Goal: Task Accomplishment & Management: Use online tool/utility

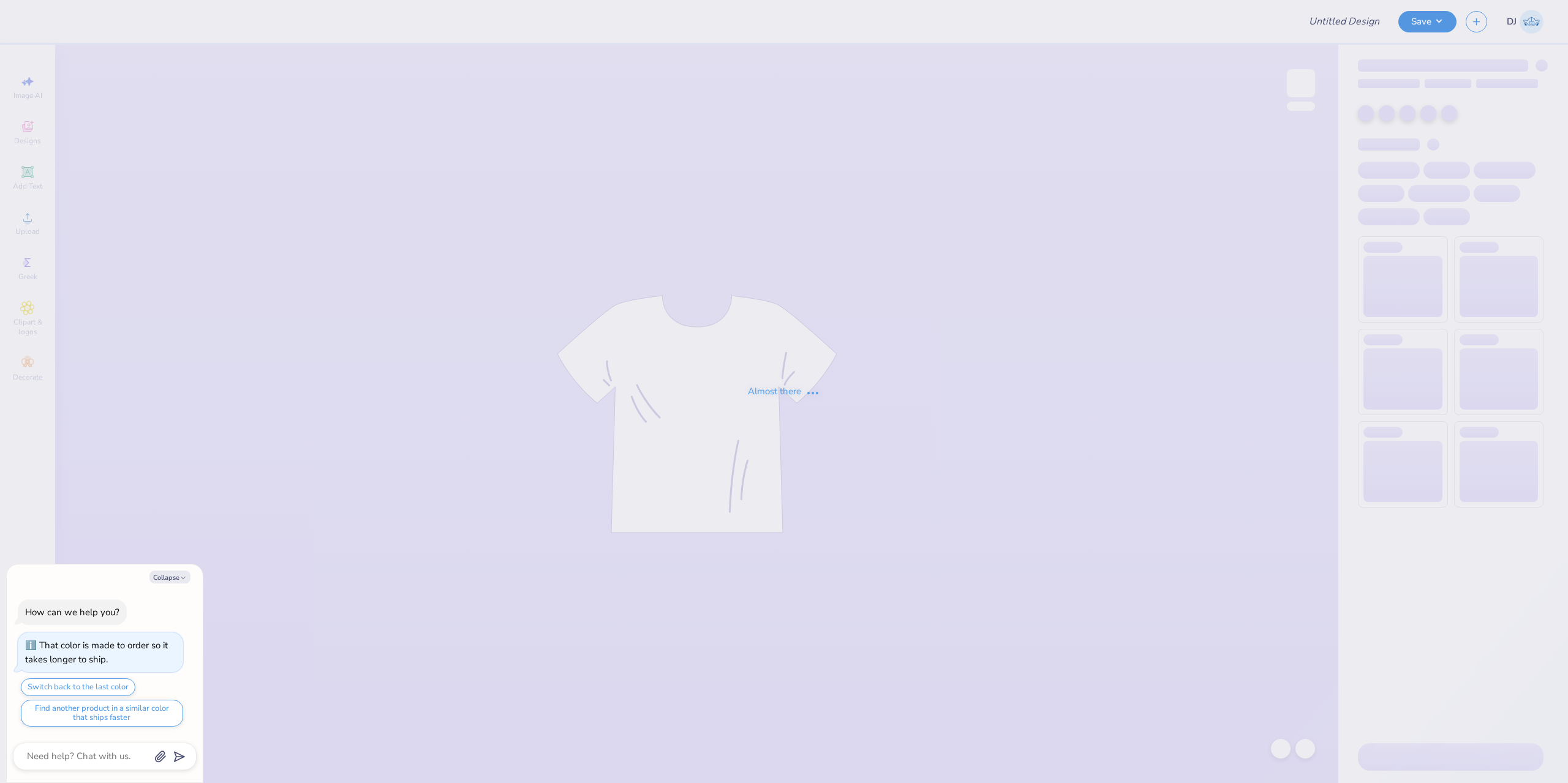
type textarea "x"
type input "Dad's Weekend"
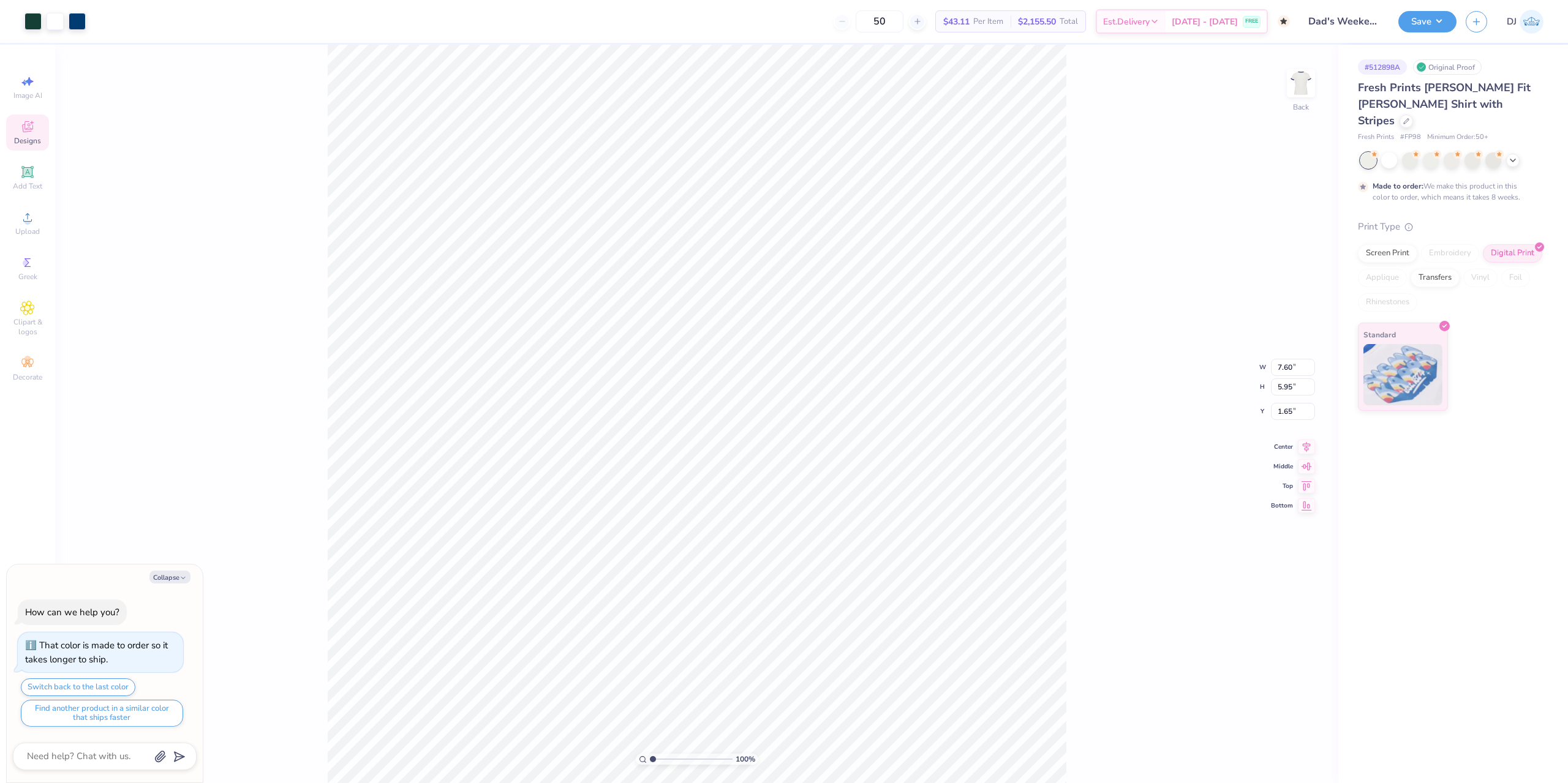
type textarea "x"
type input "1.53"
type input "0.46"
type input "2.28"
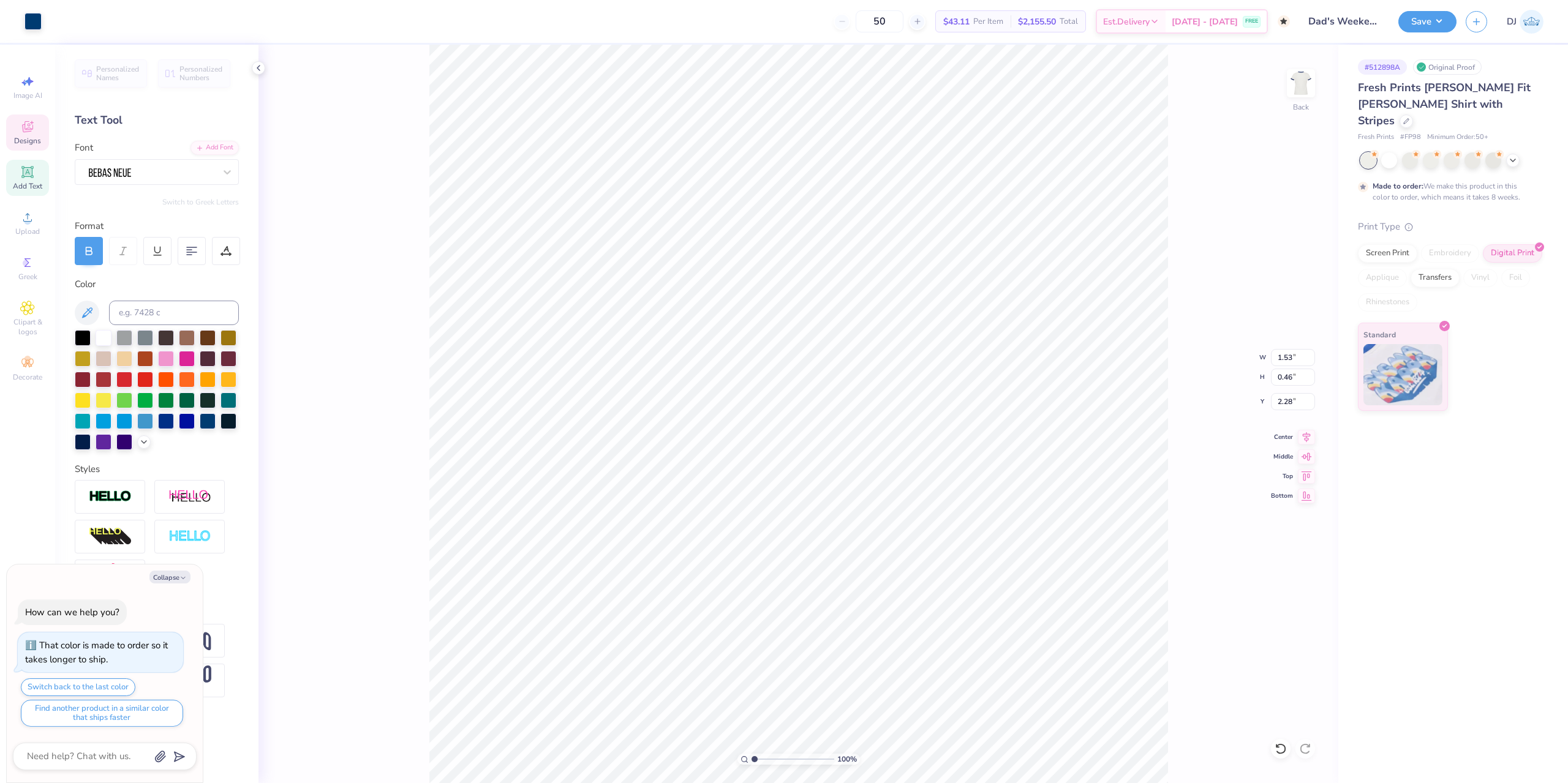
scroll to position [10, 2]
type textarea "x"
type textarea "[GEOGRAPHIC_DATA],"
type textarea "x"
type textarea "[GEOGRAPHIC_DATA],"
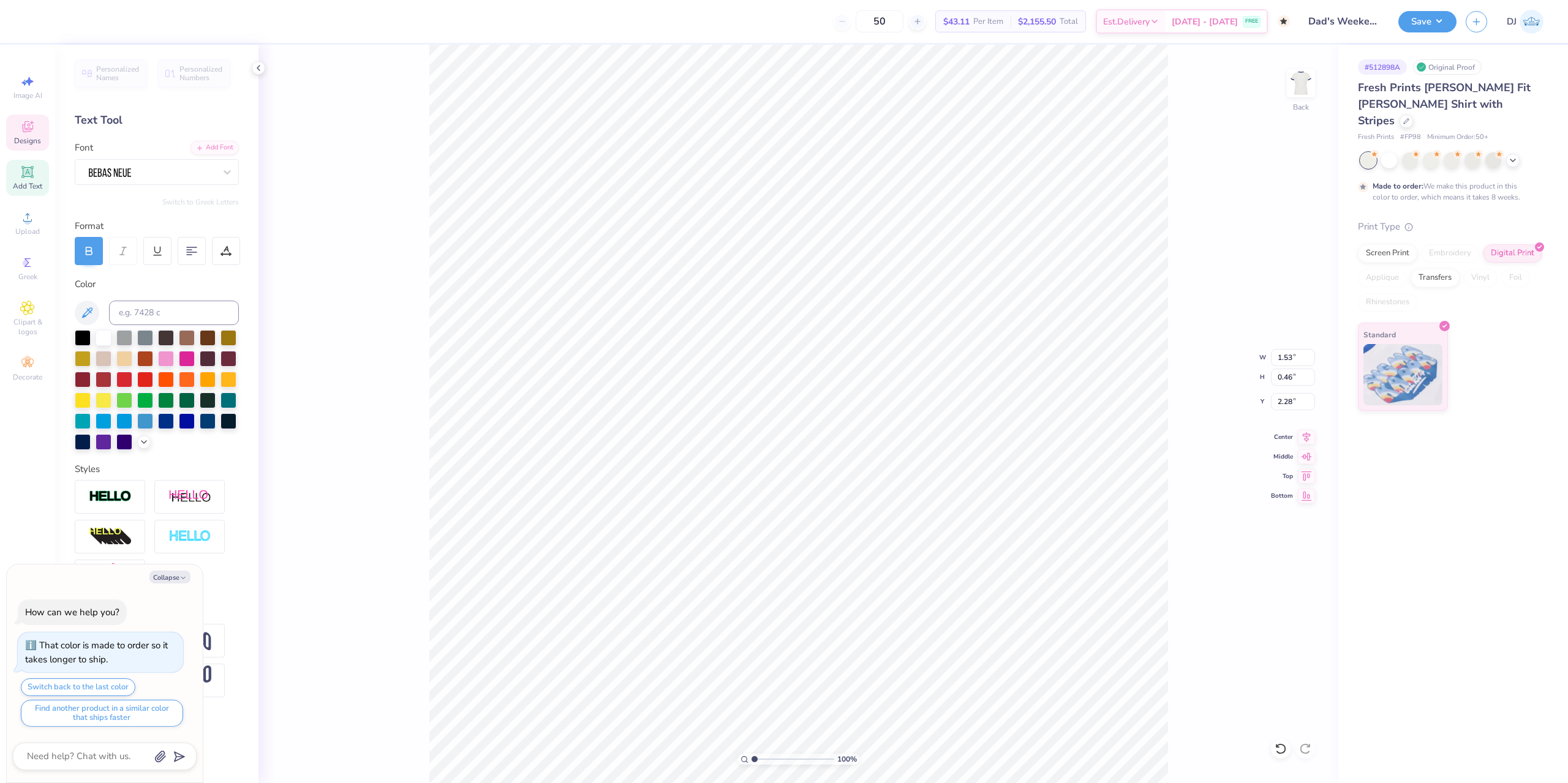
type textarea "x"
type textarea "Auburn, A"
type textarea "x"
type textarea "Auburn, [GEOGRAPHIC_DATA]"
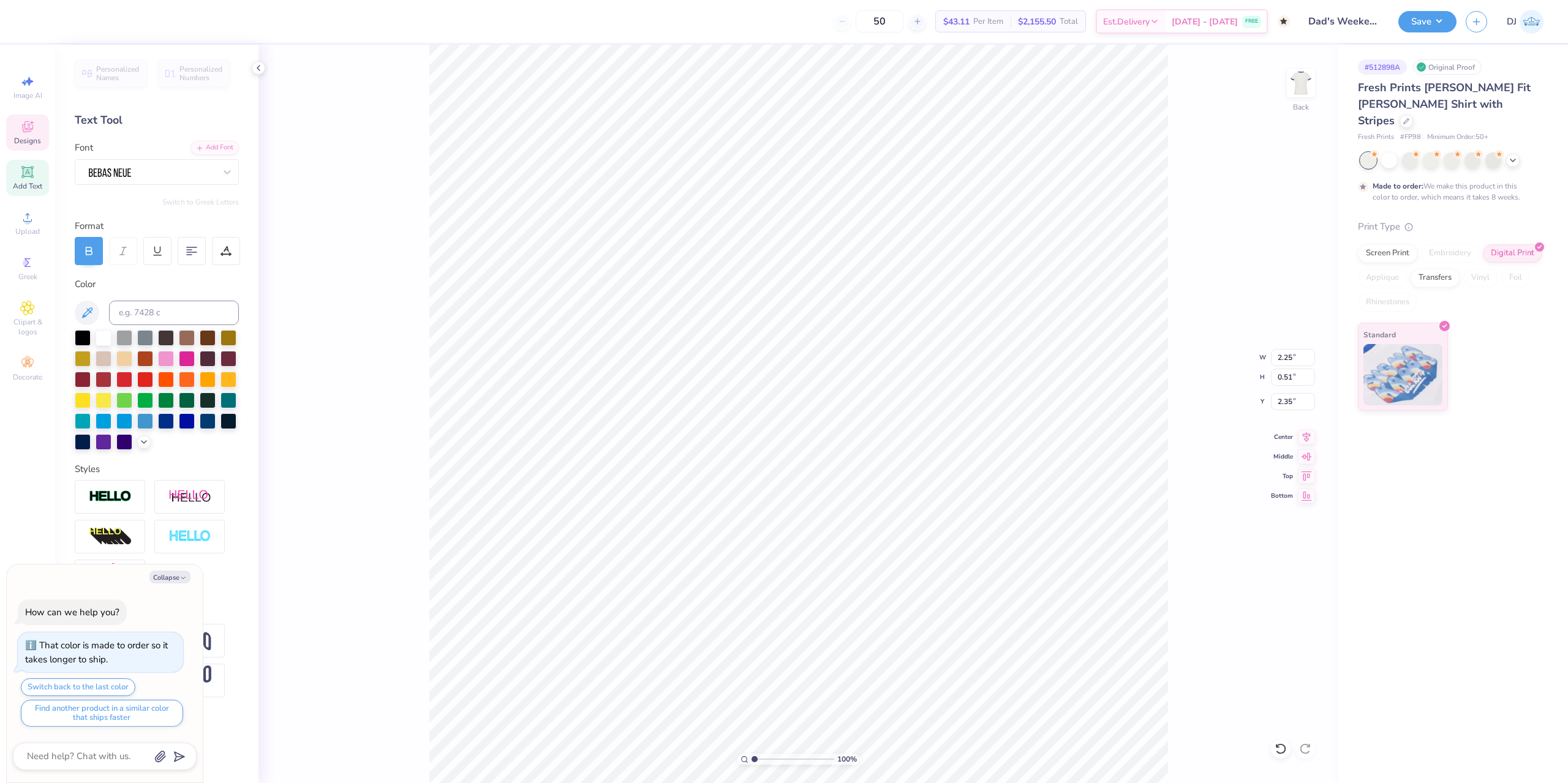
type textarea "x"
type input "1.71"
type input "0.39"
type input "2.47"
click at [1190, 279] on div "100 % Back W 1.71 1.71 " H 0.39 0.39 " Y 2.47 2.47 " Center Middle Top Bottom" at bounding box center [798, 414] width 1080 height 739
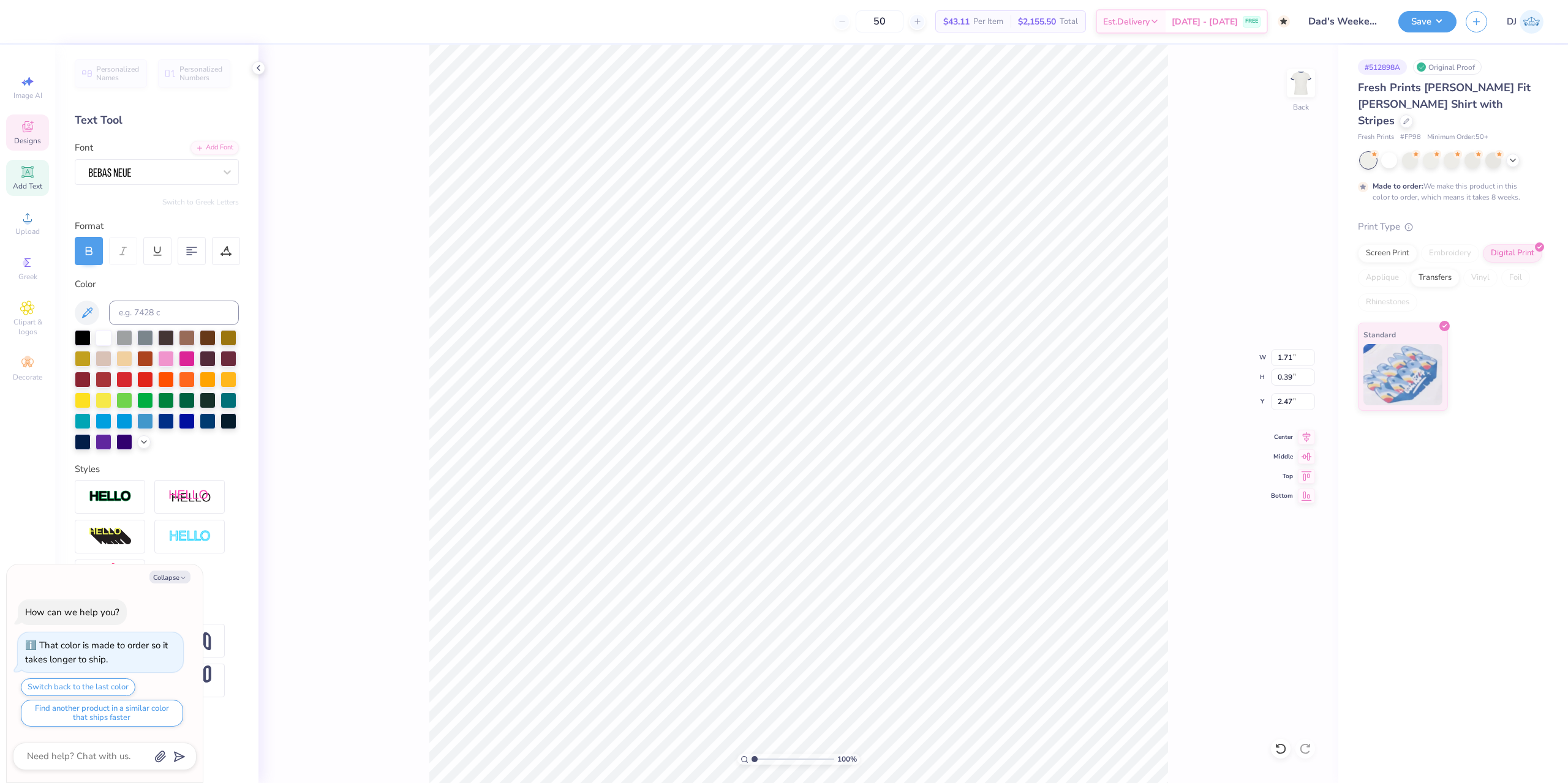
type textarea "x"
type input "2.28"
type textarea "x"
drag, startPoint x: 753, startPoint y: 758, endPoint x: 770, endPoint y: 754, distance: 17.5
type input "2.83"
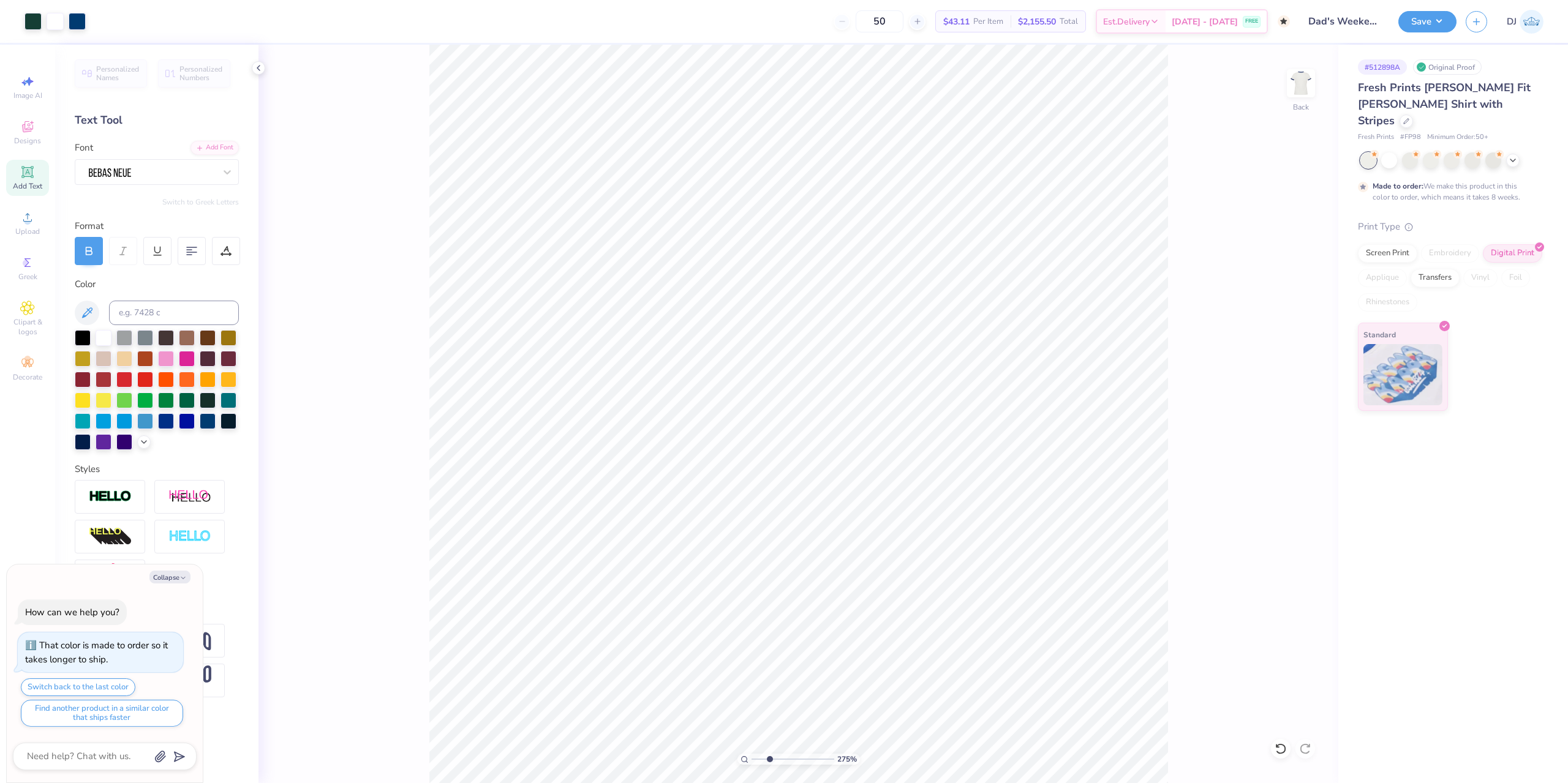
click at [769, 754] on input "range" at bounding box center [792, 759] width 82 height 11
type textarea "x"
type input "0.20"
type input "0.21"
type input "3.53"
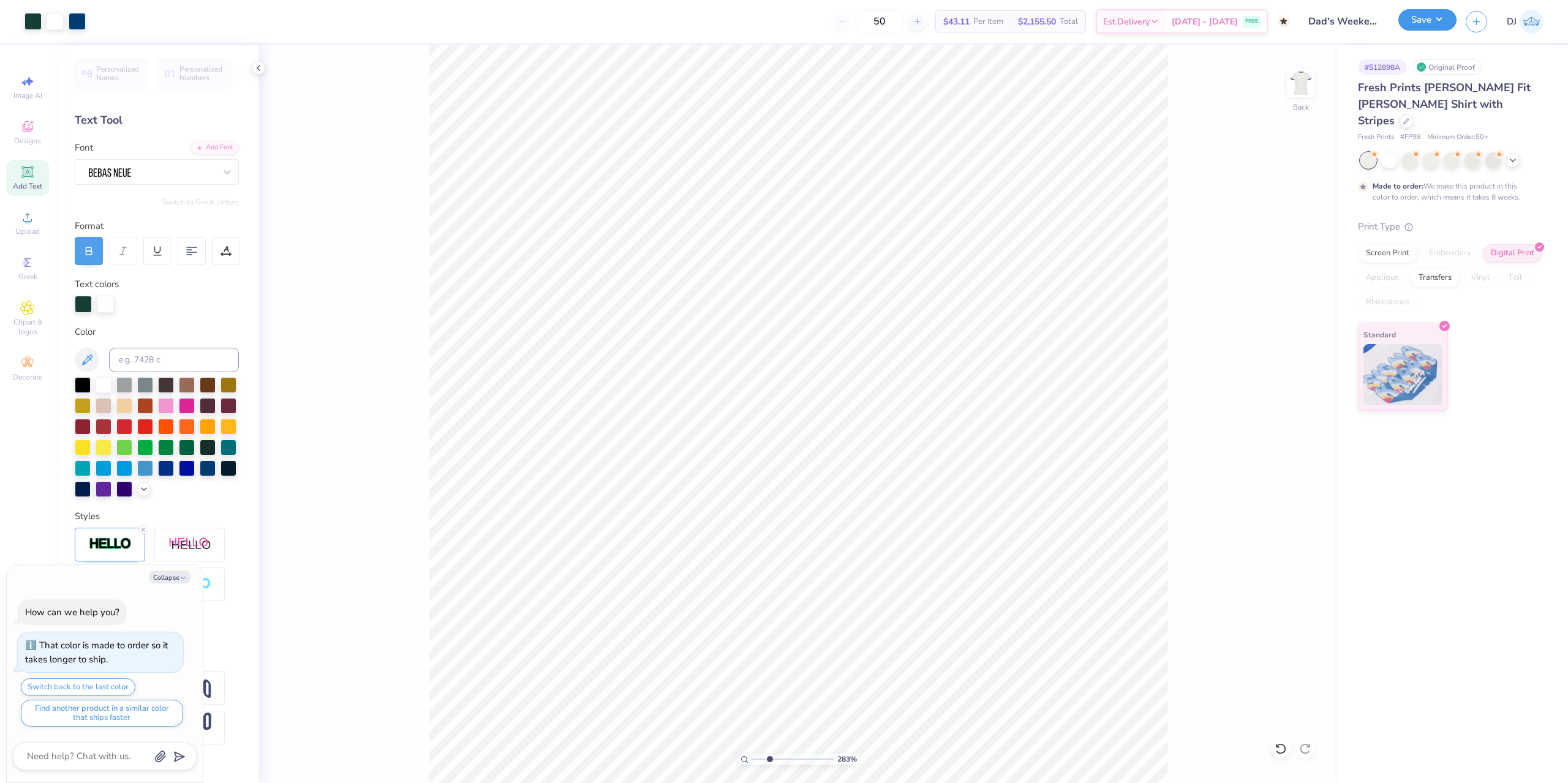
click at [1432, 26] on button "Save" at bounding box center [1427, 19] width 58 height 21
type textarea "x"
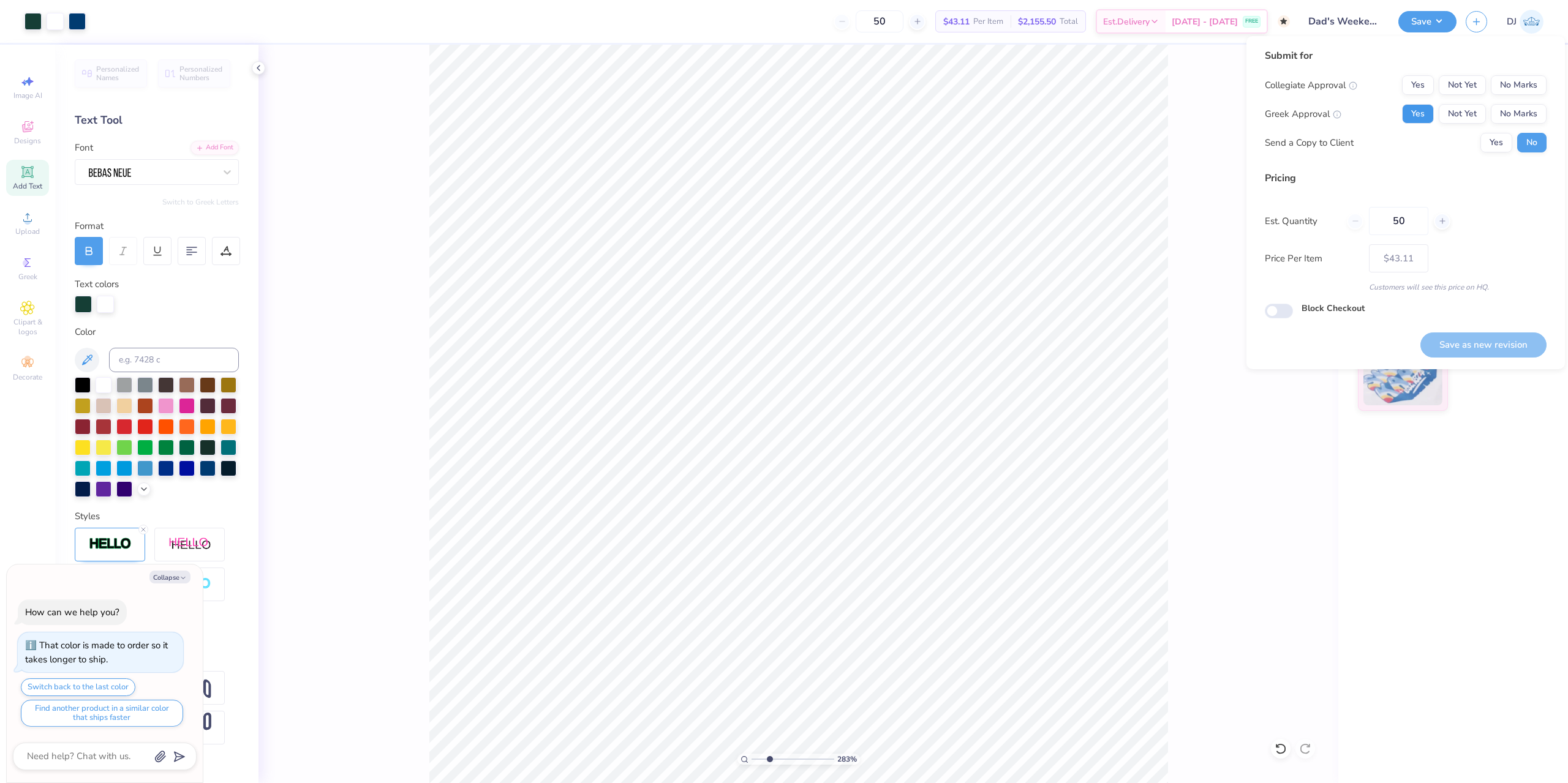
click at [1424, 118] on button "Yes" at bounding box center [1417, 114] width 32 height 20
click at [1518, 91] on button "No Marks" at bounding box center [1519, 85] width 56 height 20
click at [1491, 347] on button "Save as new revision" at bounding box center [1483, 345] width 126 height 25
type input "$43.11"
type textarea "x"
